Goal: Book appointment/travel/reservation

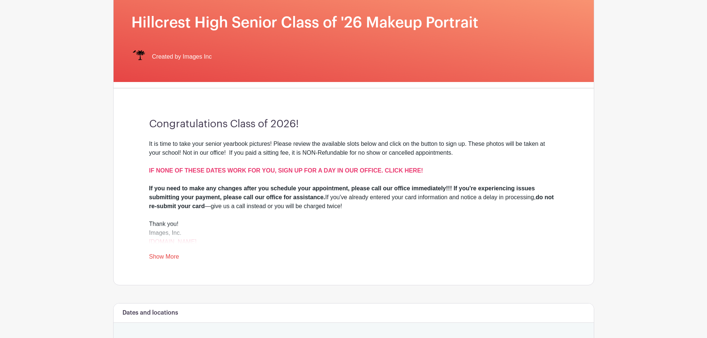
scroll to position [148, 0]
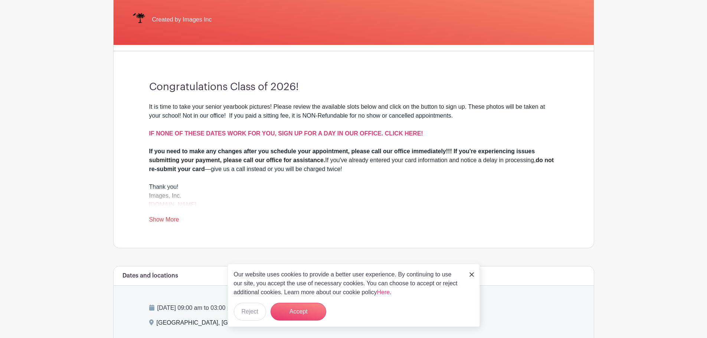
click at [473, 275] on img at bounding box center [471, 274] width 4 height 4
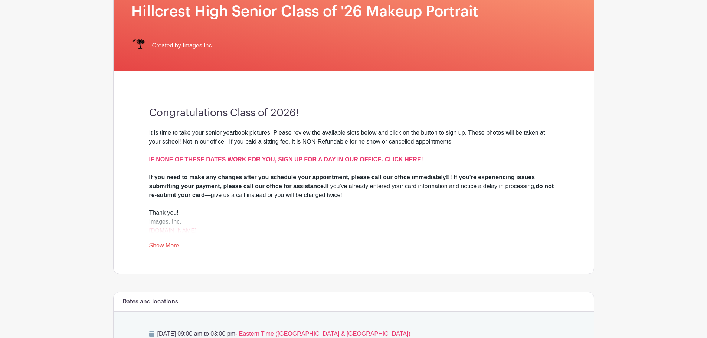
scroll to position [85, 0]
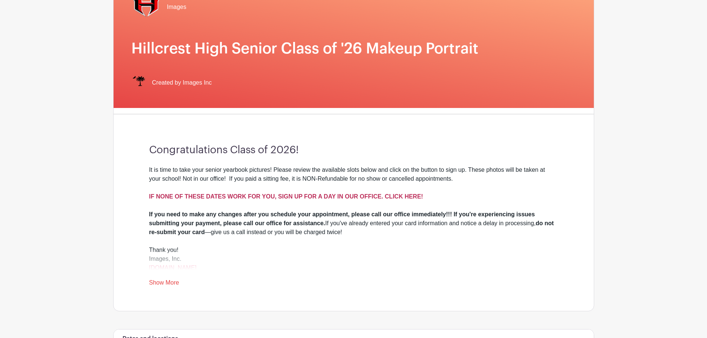
click at [342, 198] on strong "IF NONE OF THESE DATES WORK FOR YOU, SIGN UP FOR A DAY IN OUR OFFICE. CLICK HER…" at bounding box center [286, 196] width 274 height 6
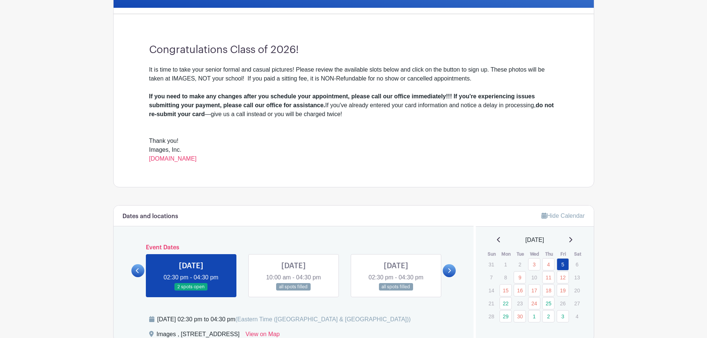
scroll to position [260, 0]
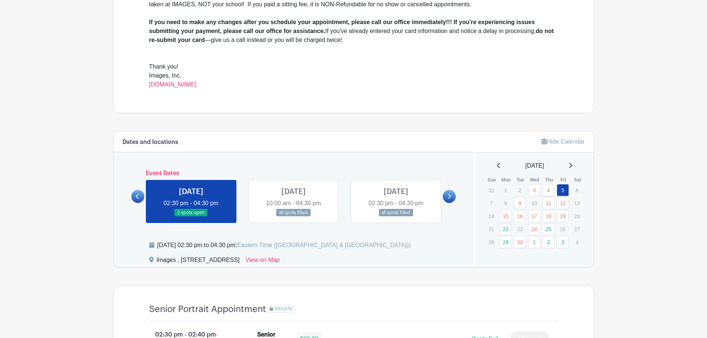
click at [451, 196] on icon at bounding box center [449, 196] width 3 height 5
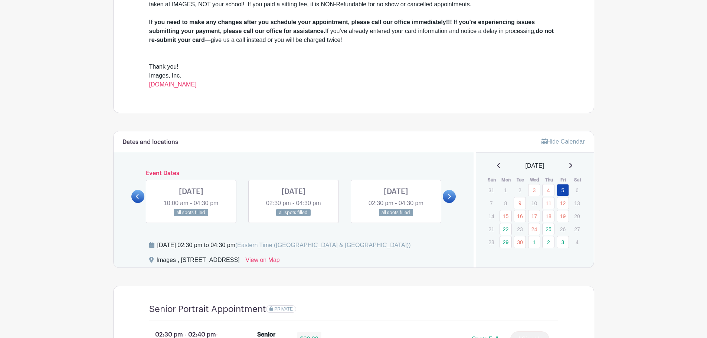
click at [451, 195] on link at bounding box center [449, 196] width 13 height 13
click at [502, 228] on link "22" at bounding box center [505, 229] width 12 height 12
